Goal: Information Seeking & Learning: Learn about a topic

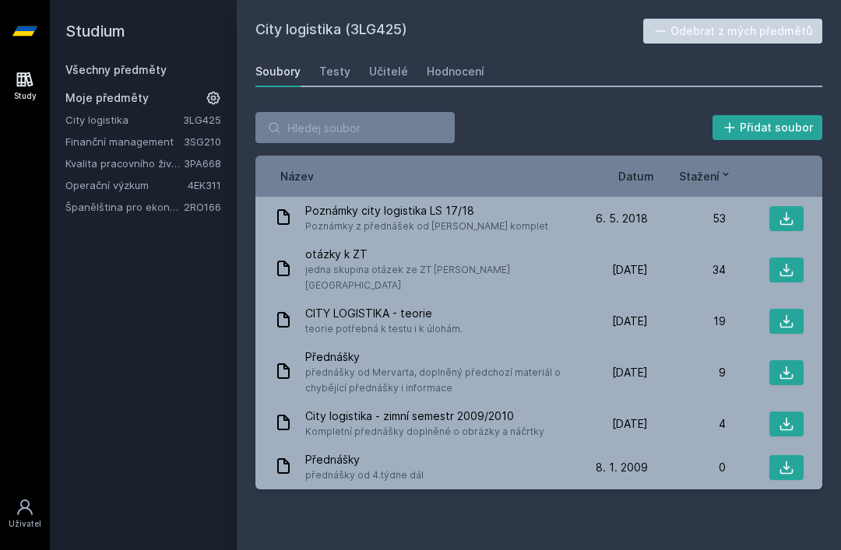
click at [174, 68] on div "Všechny předměty" at bounding box center [143, 70] width 156 height 16
click at [146, 71] on link "Všechny předměty" at bounding box center [115, 69] width 101 height 13
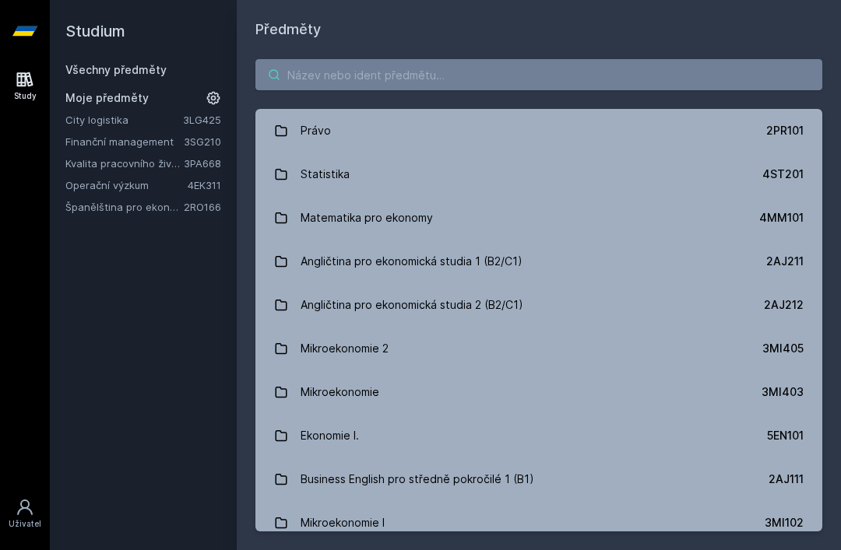
click at [413, 88] on input "search" at bounding box center [538, 74] width 567 height 31
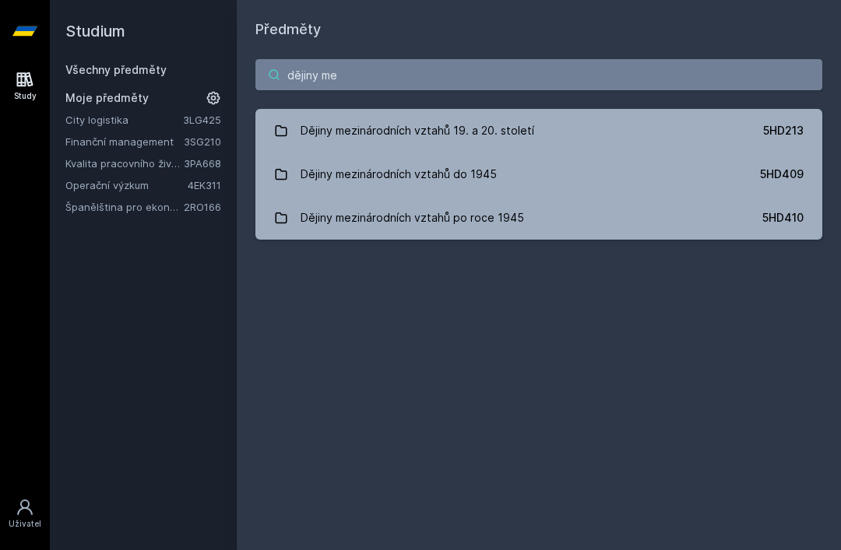
type input "dějiny mez"
click at [548, 172] on link "Dějiny mezinárodních vztahů do 1945 5HD409" at bounding box center [538, 175] width 567 height 44
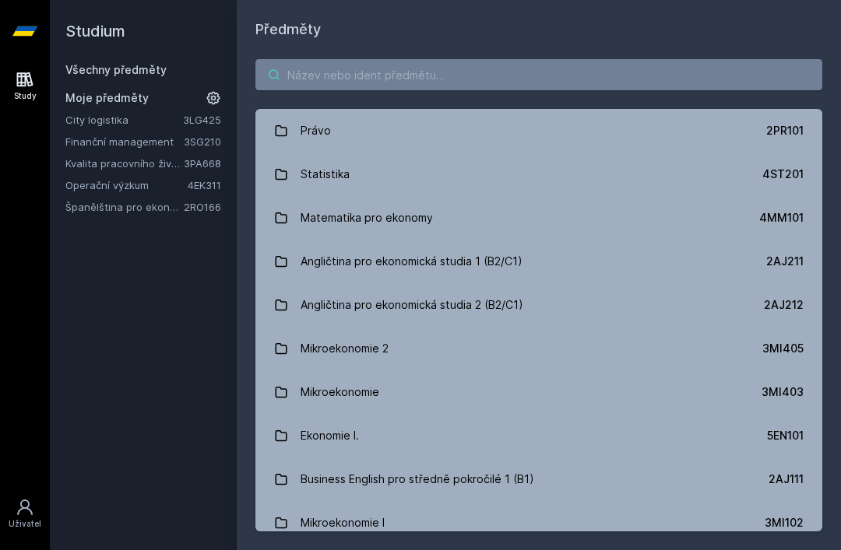
click at [428, 76] on input "search" at bounding box center [538, 74] width 567 height 31
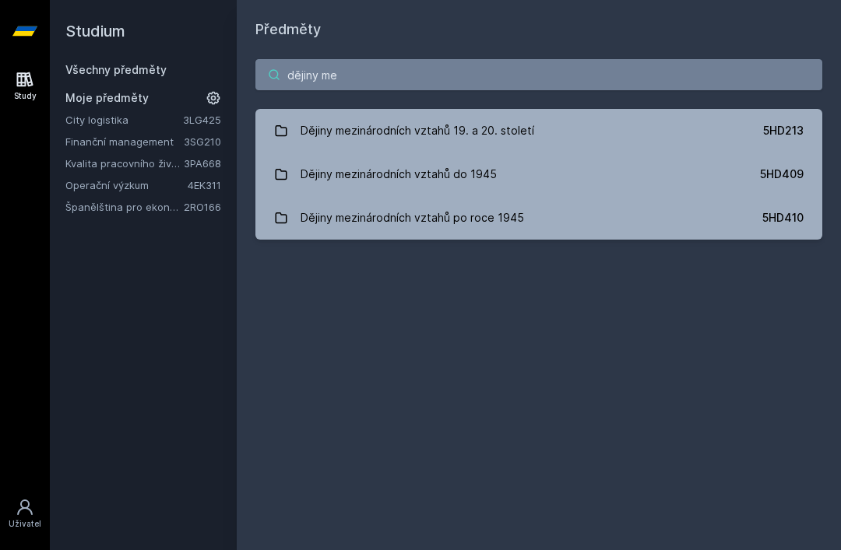
type input "dějiny mez"
click at [634, 223] on link "Dějiny mezinárodních vztahů po roce 1945 5HD410" at bounding box center [538, 218] width 567 height 44
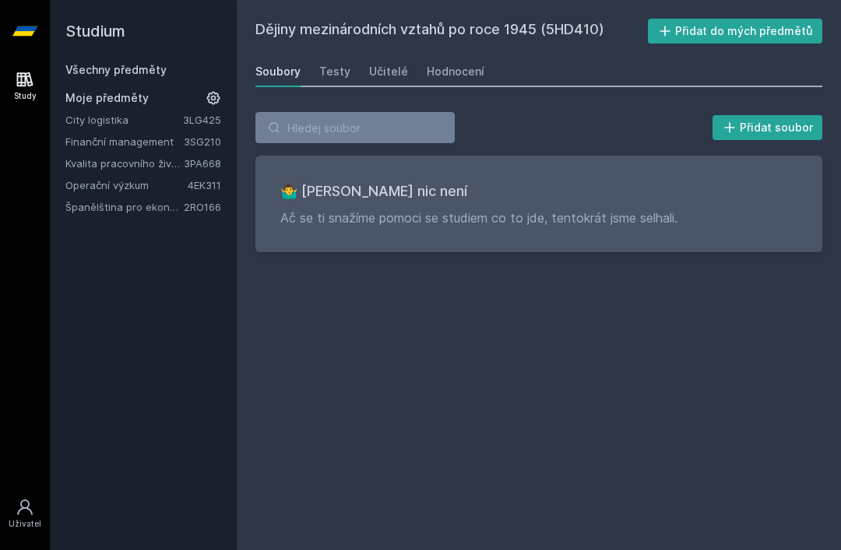
click at [455, 73] on div "Hodnocení" at bounding box center [456, 72] width 58 height 16
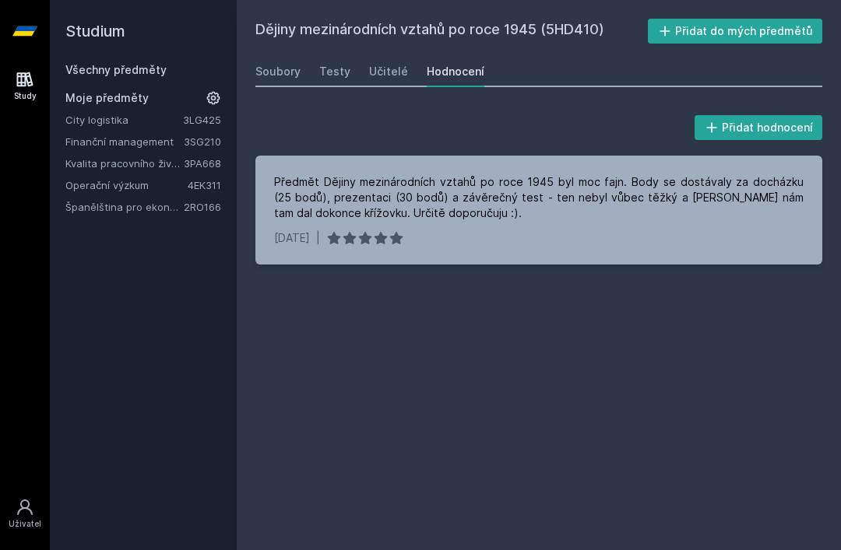
click at [184, 65] on div "Všechny předměty" at bounding box center [143, 70] width 156 height 16
click at [181, 66] on div "Všechny předměty" at bounding box center [143, 70] width 156 height 16
click at [136, 66] on link "Všechny předměty" at bounding box center [115, 69] width 101 height 13
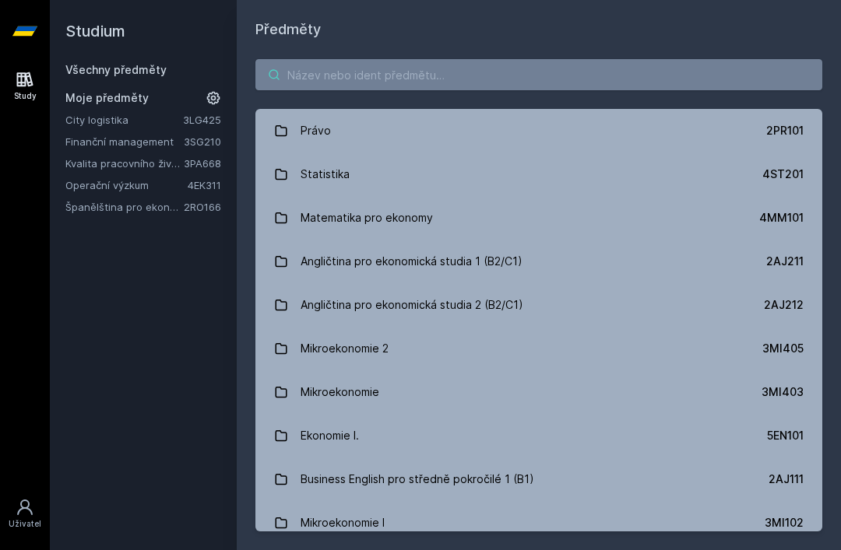
click at [339, 76] on input "search" at bounding box center [538, 74] width 567 height 31
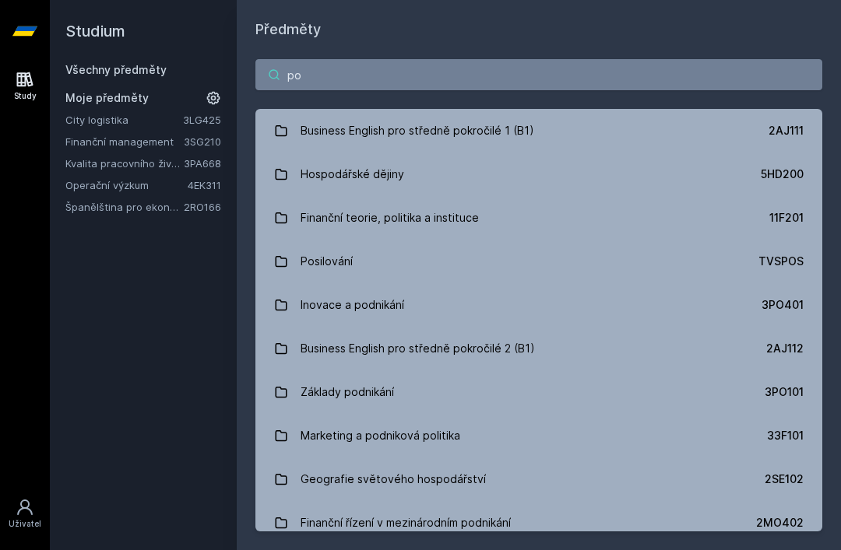
type input "pop"
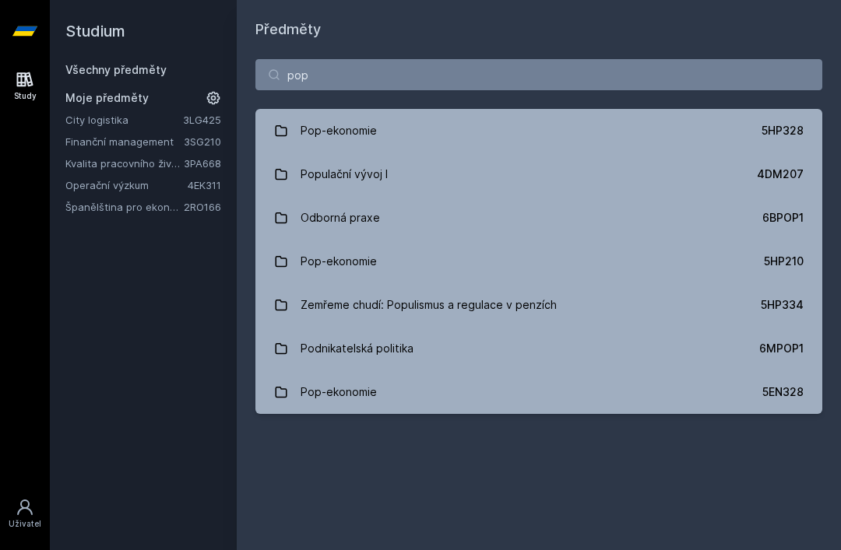
click at [395, 125] on link "Pop-ekonomie 5HP328" at bounding box center [538, 131] width 567 height 44
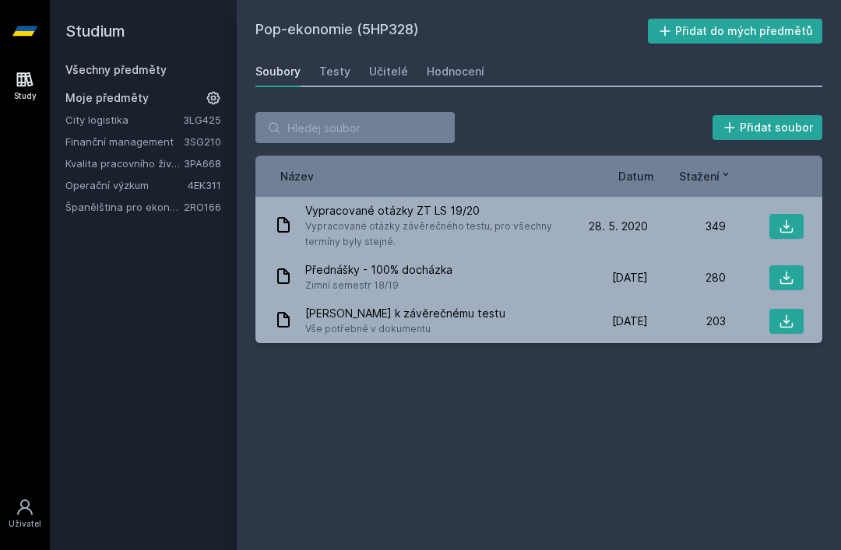
click at [466, 73] on div "Hodnocení" at bounding box center [456, 72] width 58 height 16
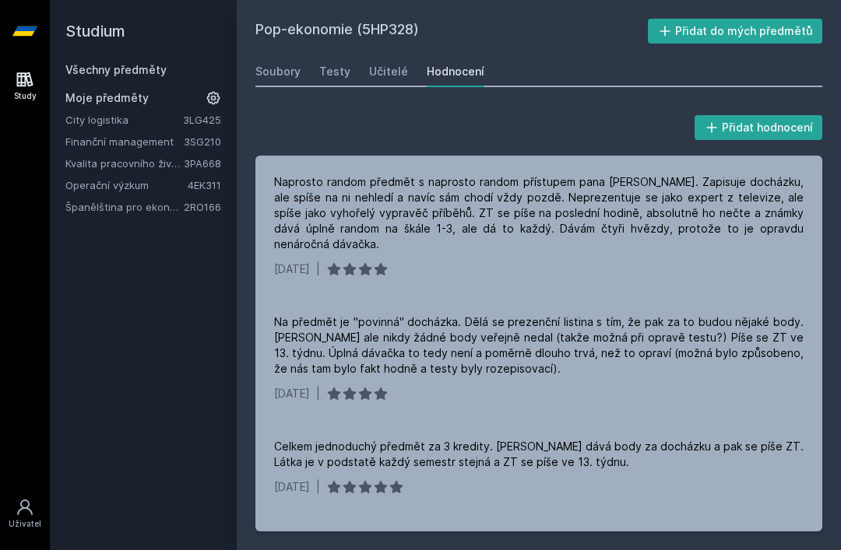
click at [723, 43] on button "Přidat do mých předmětů" at bounding box center [735, 31] width 175 height 25
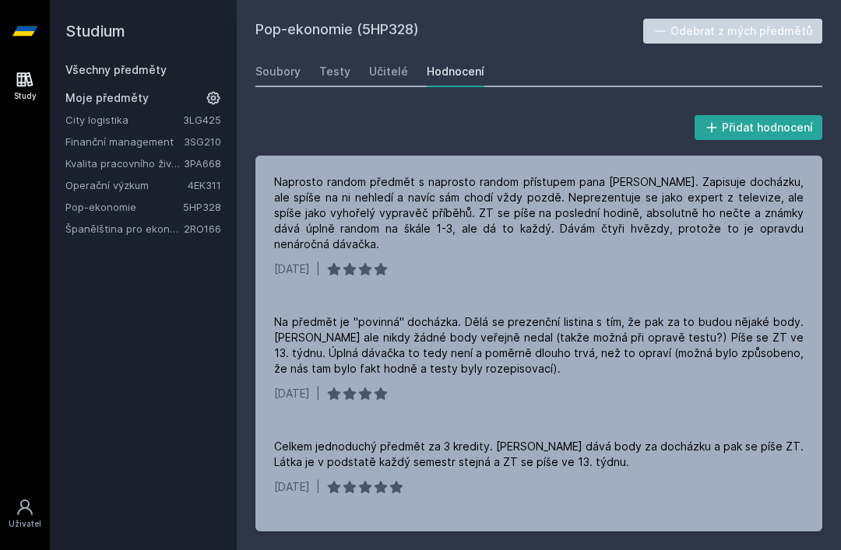
click at [98, 67] on link "Všechny předměty" at bounding box center [115, 69] width 101 height 13
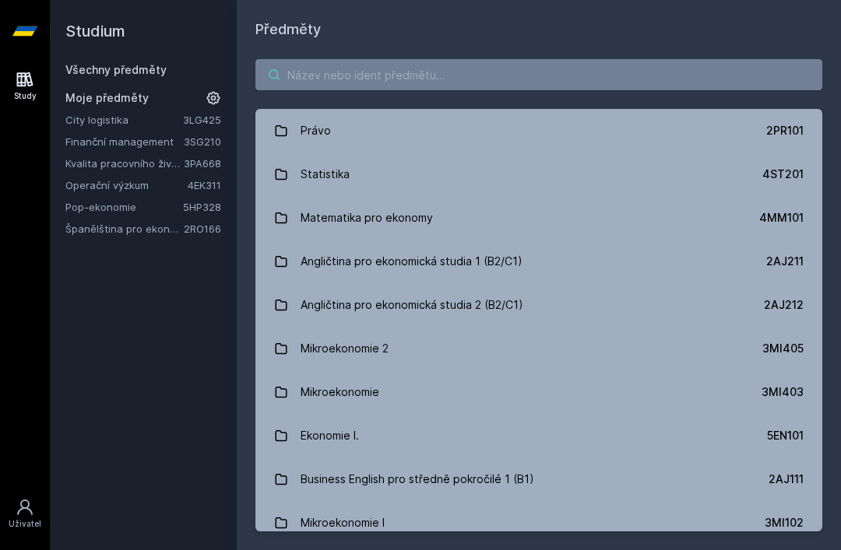
click at [404, 82] on input "search" at bounding box center [538, 74] width 567 height 31
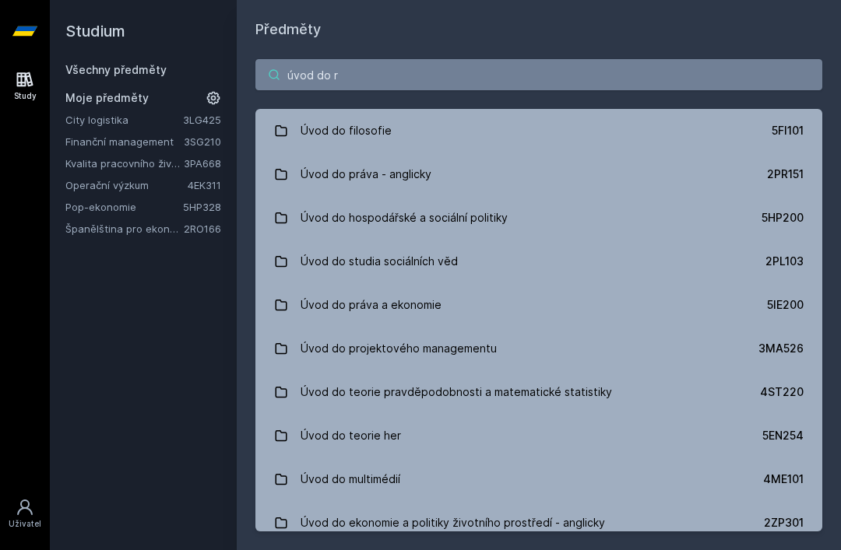
type input "úvod do re"
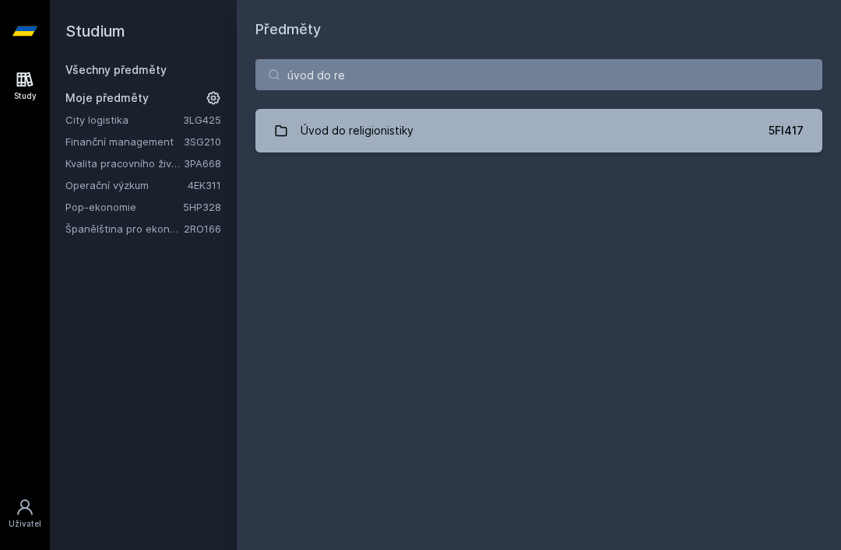
click at [510, 121] on link "Úvod do religionistiky 5FI417" at bounding box center [538, 131] width 567 height 44
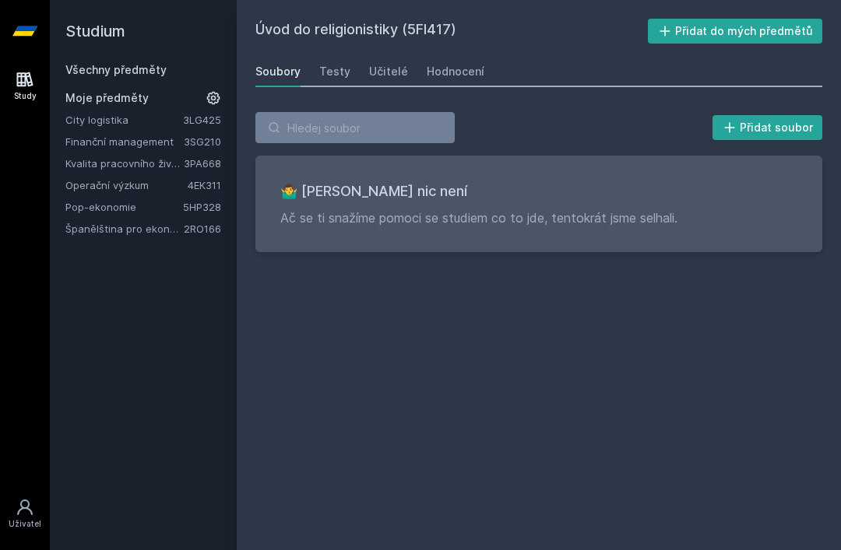
click at [455, 65] on div "Hodnocení" at bounding box center [456, 72] width 58 height 16
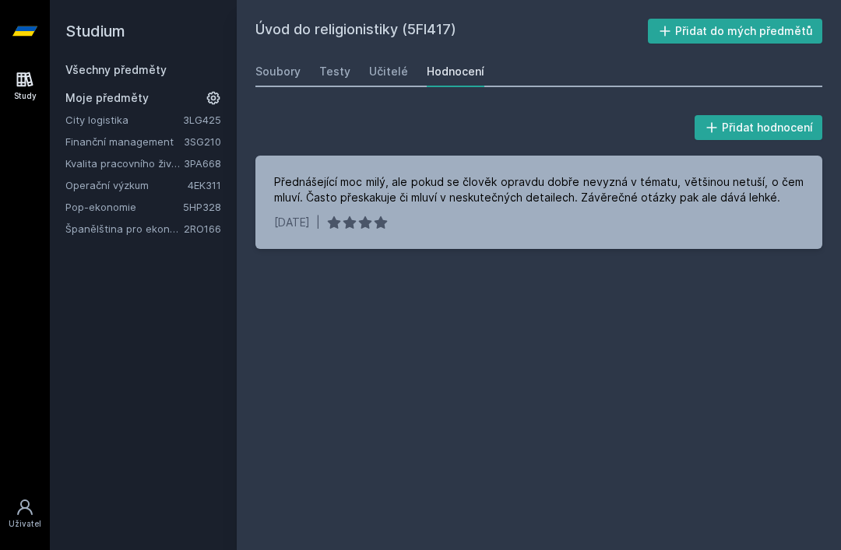
click at [188, 73] on div "Všechny předměty" at bounding box center [143, 70] width 156 height 16
click at [149, 76] on link "Všechny předměty" at bounding box center [115, 69] width 101 height 13
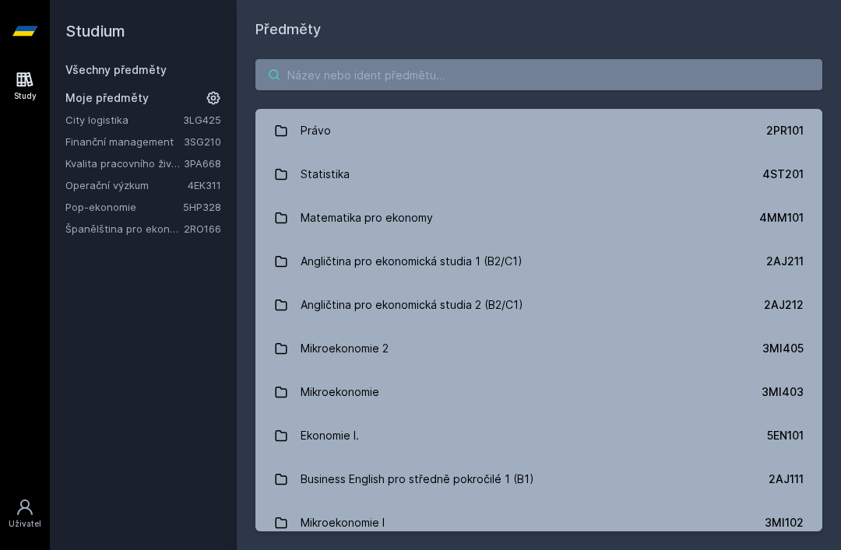
click at [368, 64] on input "search" at bounding box center [538, 74] width 567 height 31
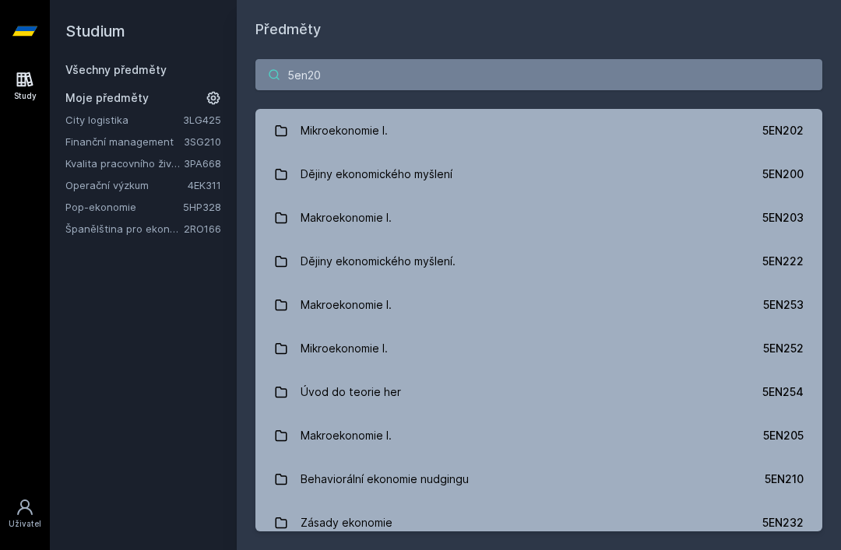
type input "5en200"
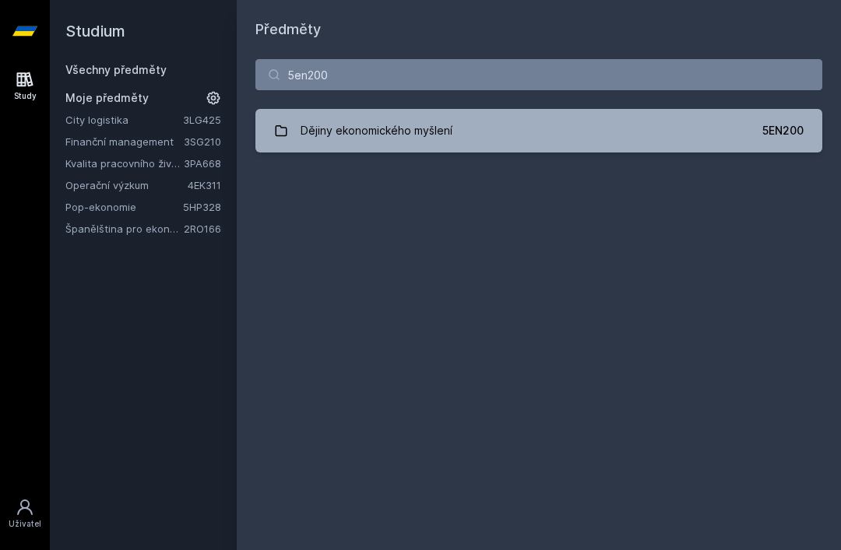
click at [427, 133] on div "Dějiny ekonomického myšlení" at bounding box center [376, 130] width 152 height 31
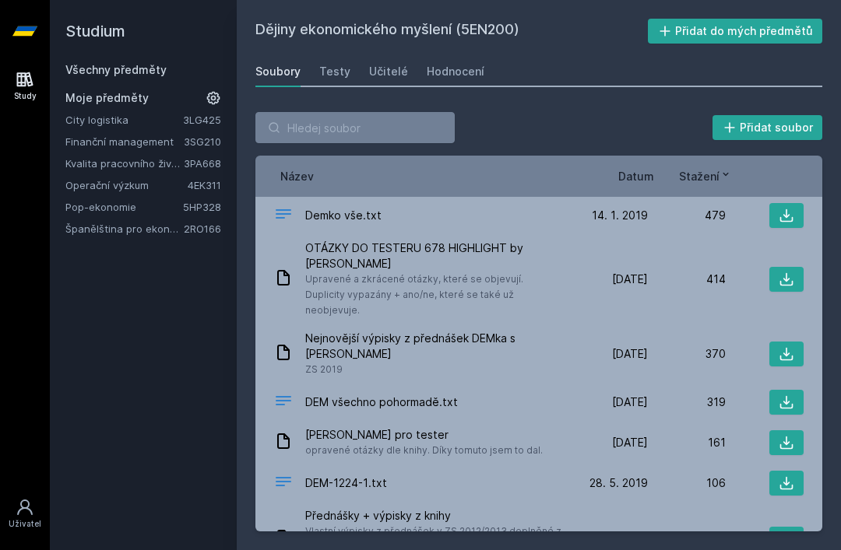
click at [457, 76] on div "Hodnocení" at bounding box center [456, 72] width 58 height 16
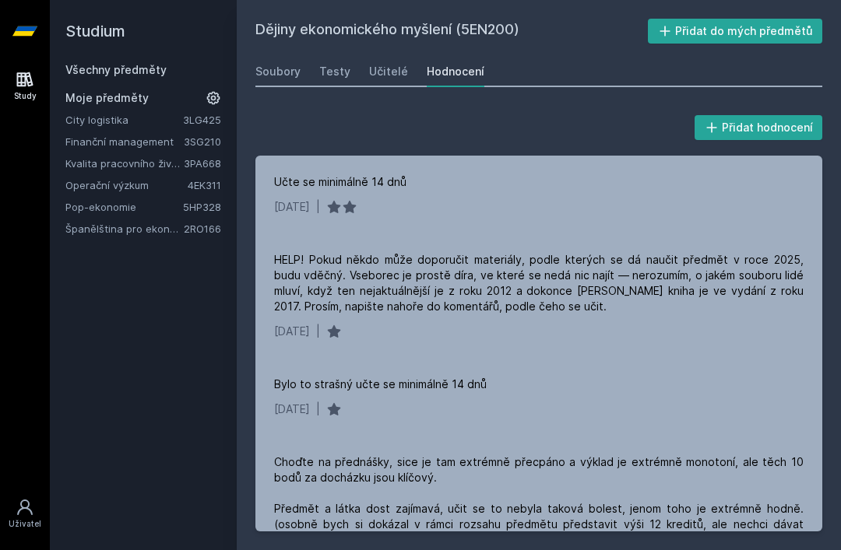
click at [141, 204] on link "Pop-ekonomie" at bounding box center [124, 207] width 118 height 16
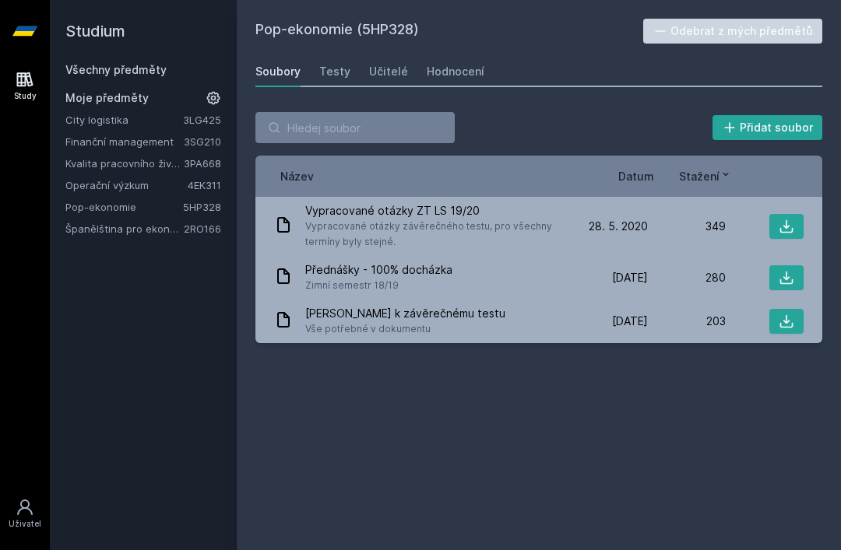
click at [463, 77] on div "Hodnocení" at bounding box center [456, 72] width 58 height 16
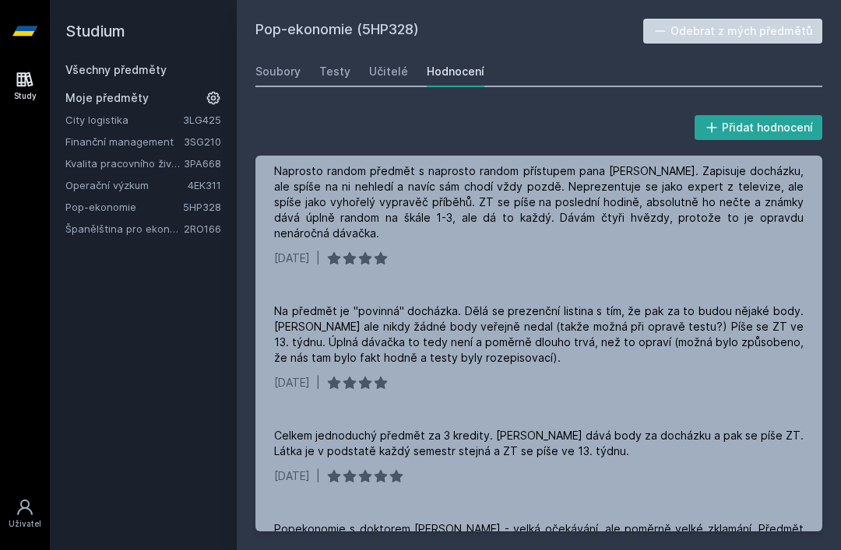
scroll to position [10, 0]
